Goal: Find specific page/section: Find specific page/section

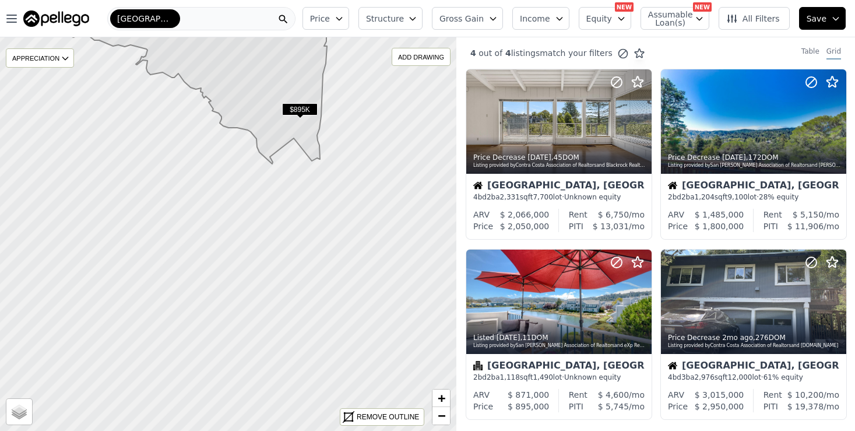
drag, startPoint x: 176, startPoint y: 292, endPoint x: 177, endPoint y: 64, distance: 228.0
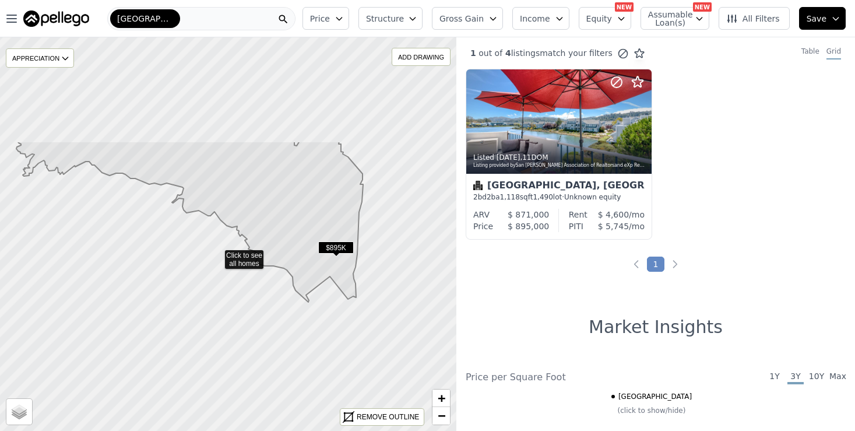
drag, startPoint x: 178, startPoint y: 110, endPoint x: 216, endPoint y: 254, distance: 148.3
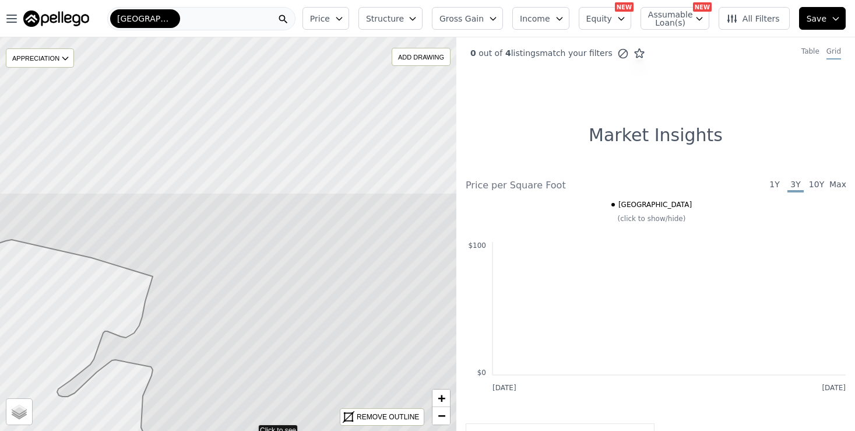
drag, startPoint x: 187, startPoint y: 152, endPoint x: 207, endPoint y: 345, distance: 194.6
click at [208, 346] on icon at bounding box center [251, 390] width 550 height 396
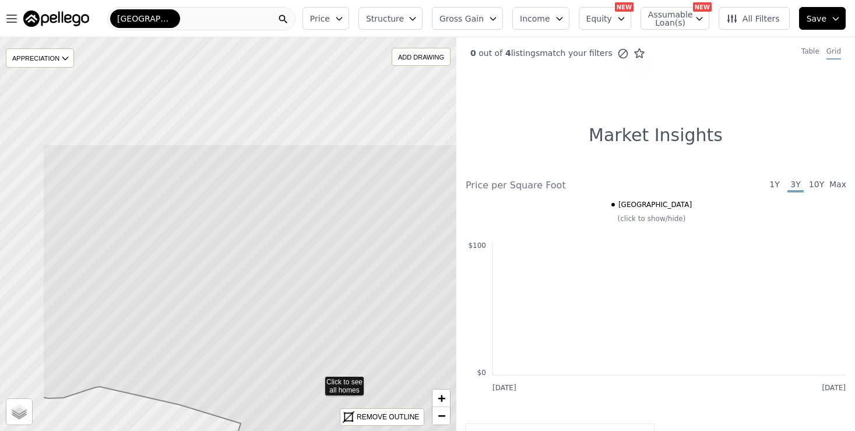
drag, startPoint x: 185, startPoint y: 170, endPoint x: 273, endPoint y: 305, distance: 162.2
click at [273, 305] on icon at bounding box center [318, 381] width 550 height 475
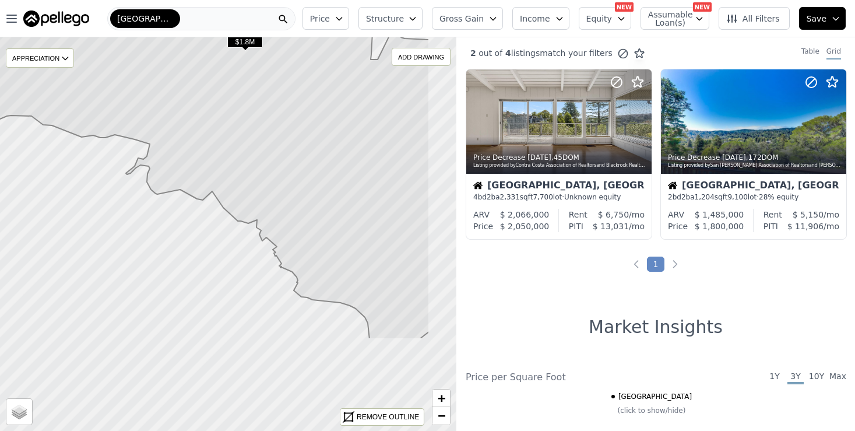
drag, startPoint x: 244, startPoint y: 332, endPoint x: 168, endPoint y: 199, distance: 152.7
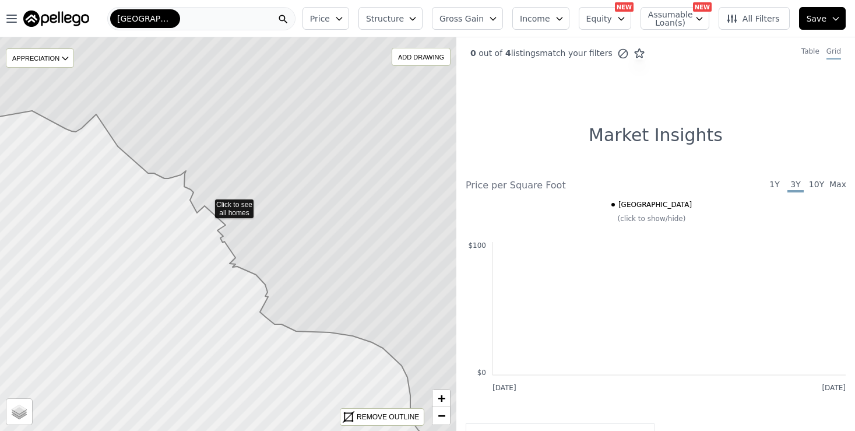
drag, startPoint x: 341, startPoint y: 336, endPoint x: 293, endPoint y: 245, distance: 102.7
click at [293, 245] on icon at bounding box center [207, 204] width 550 height 475
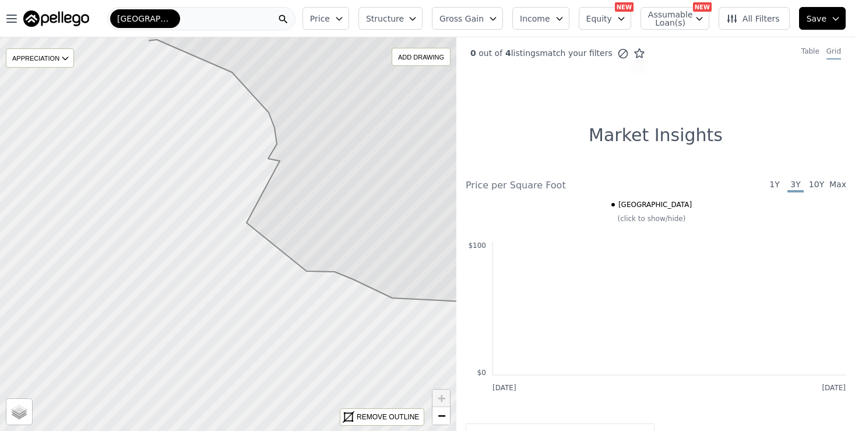
drag, startPoint x: 157, startPoint y: 331, endPoint x: 359, endPoint y: 283, distance: 208.0
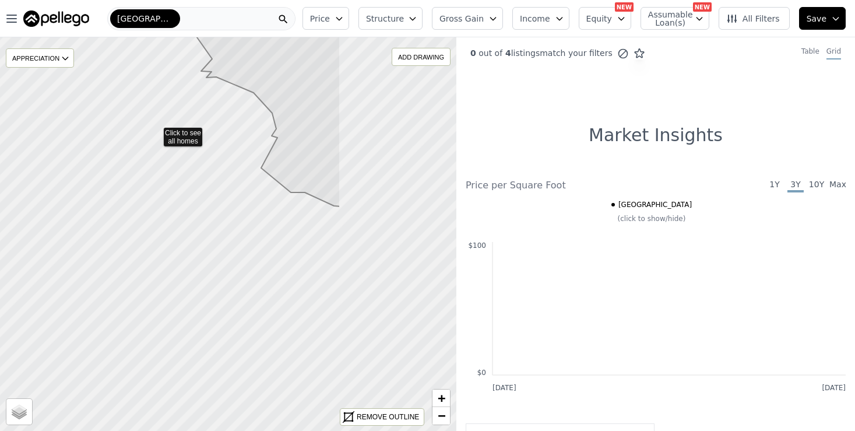
drag, startPoint x: 320, startPoint y: 228, endPoint x: 155, endPoint y: 131, distance: 191.3
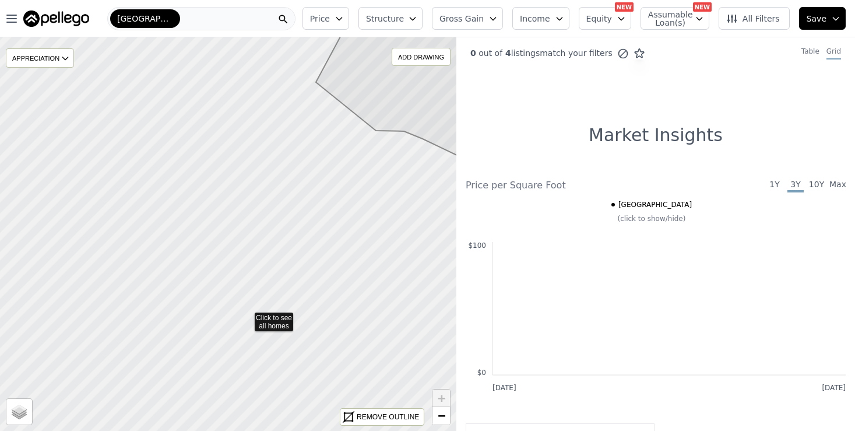
click at [247, 317] on icon at bounding box center [229, 235] width 552 height 476
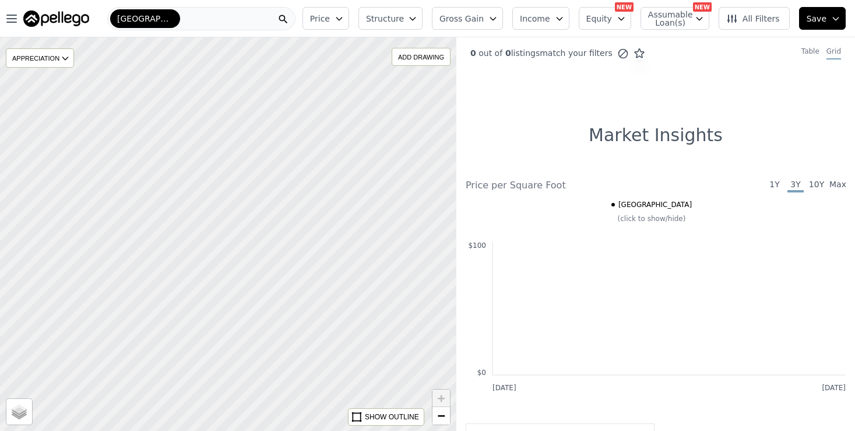
click at [244, 323] on div at bounding box center [229, 234] width 548 height 472
click at [241, 307] on div at bounding box center [229, 234] width 548 height 472
click at [243, 324] on div at bounding box center [229, 234] width 548 height 472
